Goal: Entertainment & Leisure: Consume media (video, audio)

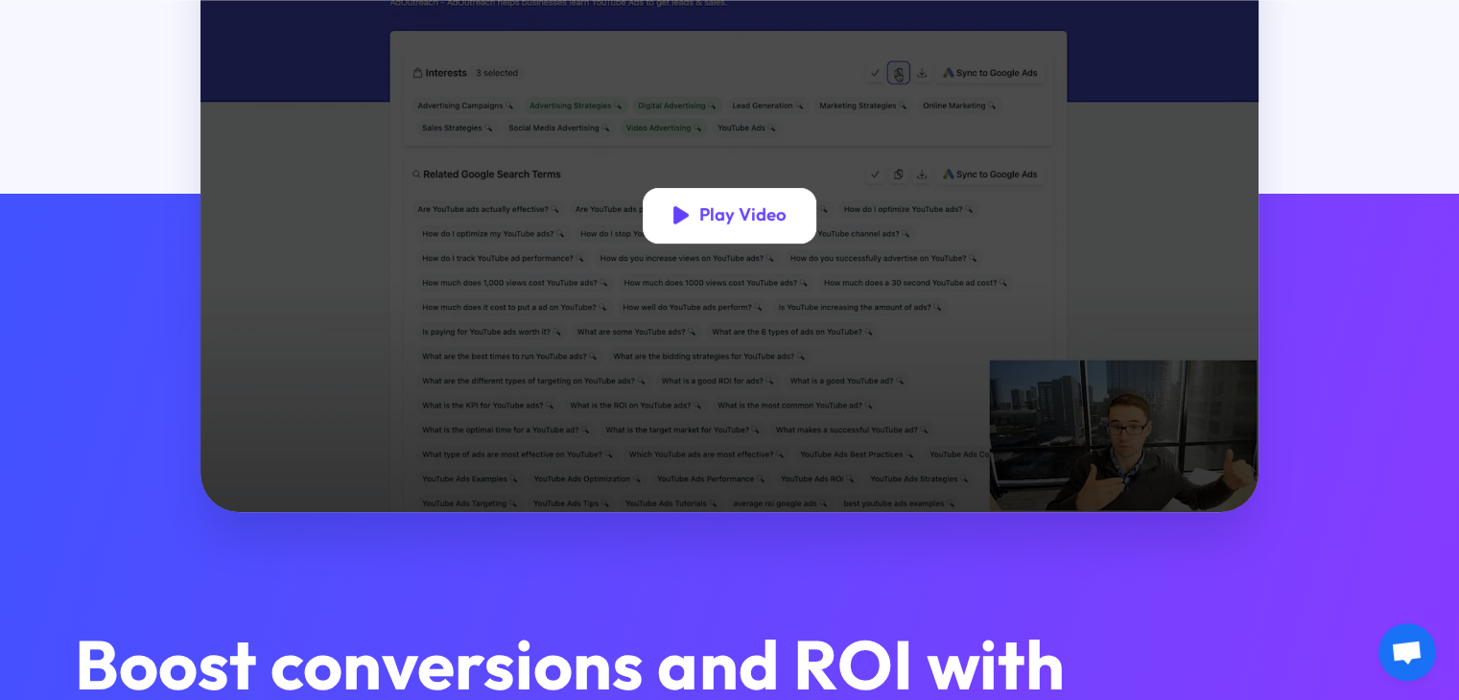
drag, startPoint x: 0, startPoint y: 0, endPoint x: 703, endPoint y: 235, distance: 741.5
click at [703, 235] on div "Play Video" at bounding box center [730, 215] width 175 height 55
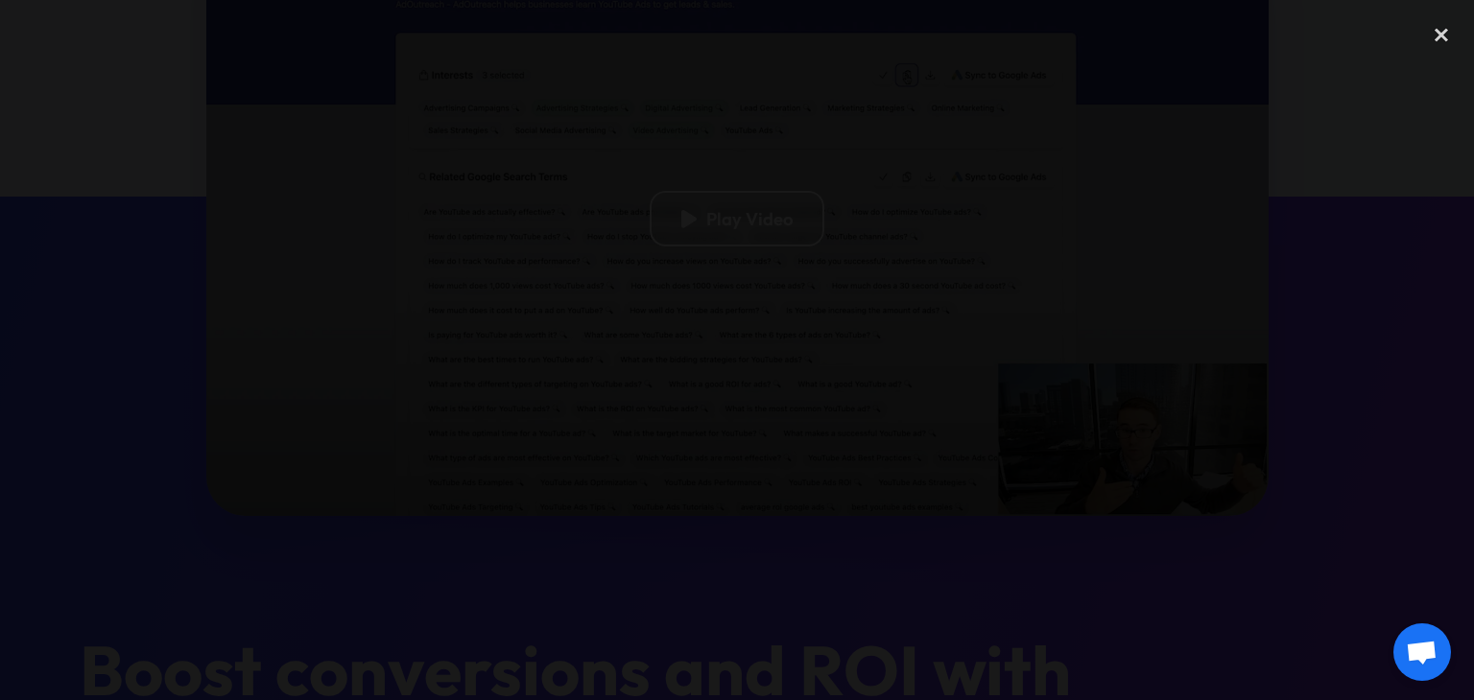
click at [1429, 102] on div "next image" at bounding box center [1440, 350] width 65 height 673
click at [1435, 103] on div "next image" at bounding box center [1440, 350] width 65 height 673
click at [1438, 96] on div "next image" at bounding box center [1440, 350] width 65 height 673
click at [1221, 418] on div at bounding box center [737, 350] width 1474 height 673
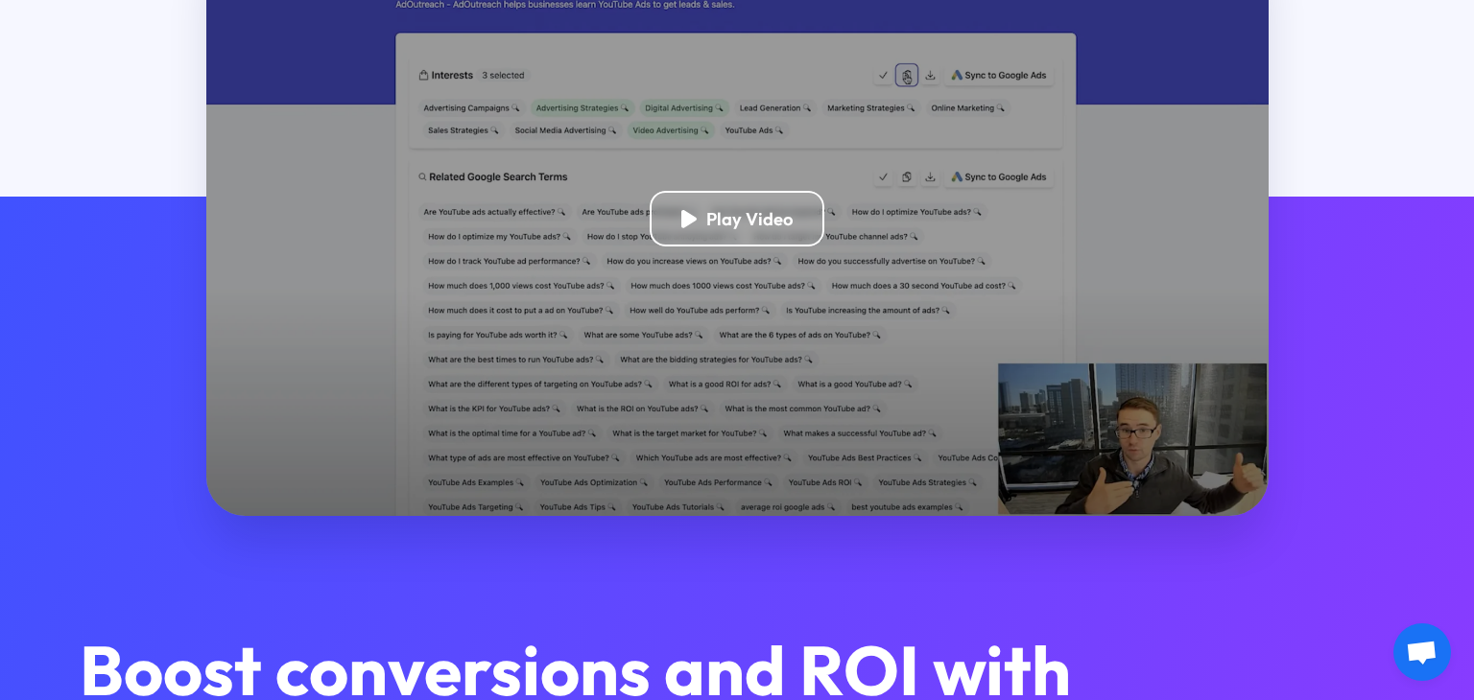
scroll to position [497, 0]
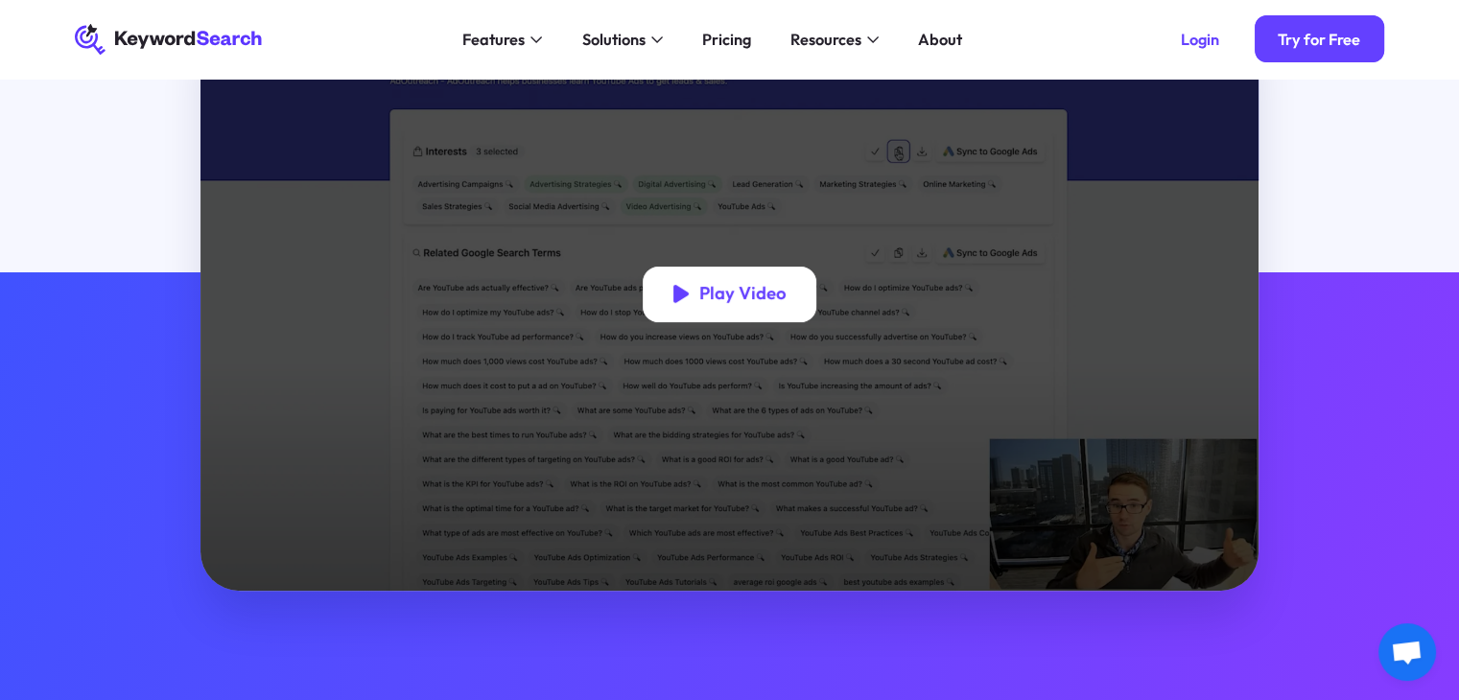
click at [750, 300] on div "Play Video" at bounding box center [742, 294] width 86 height 22
